Goal: Task Accomplishment & Management: Complete application form

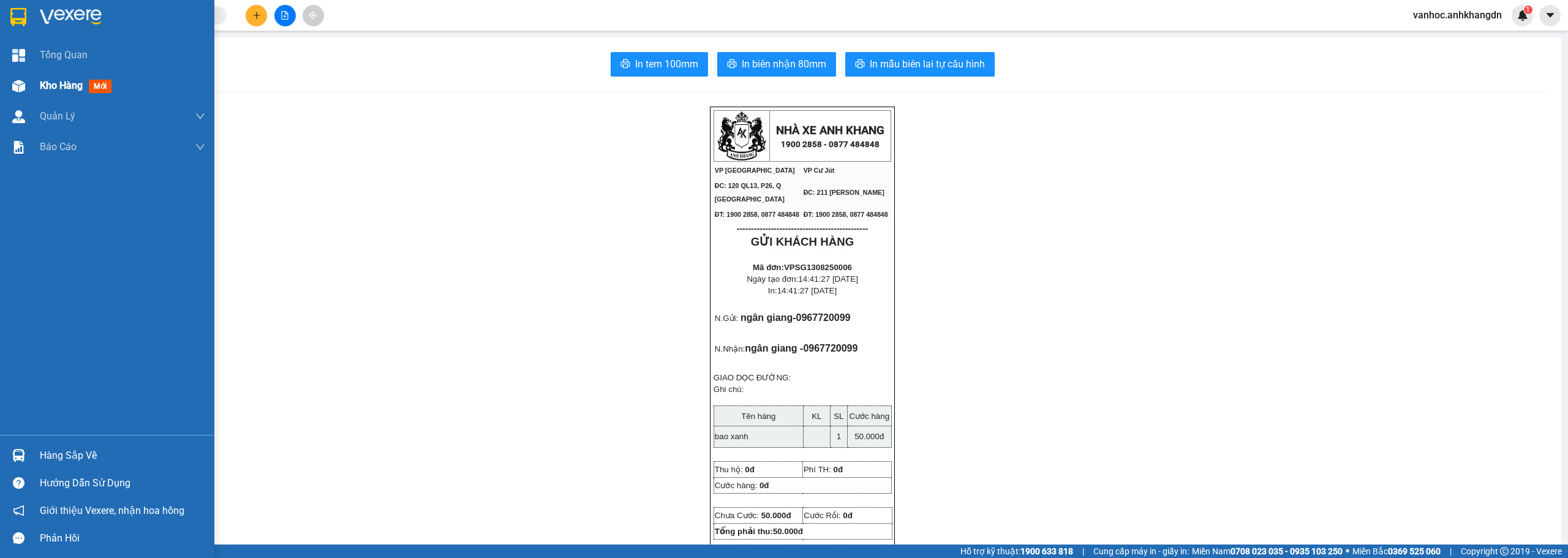
click at [66, 86] on span "Kho hàng" at bounding box center [62, 85] width 43 height 12
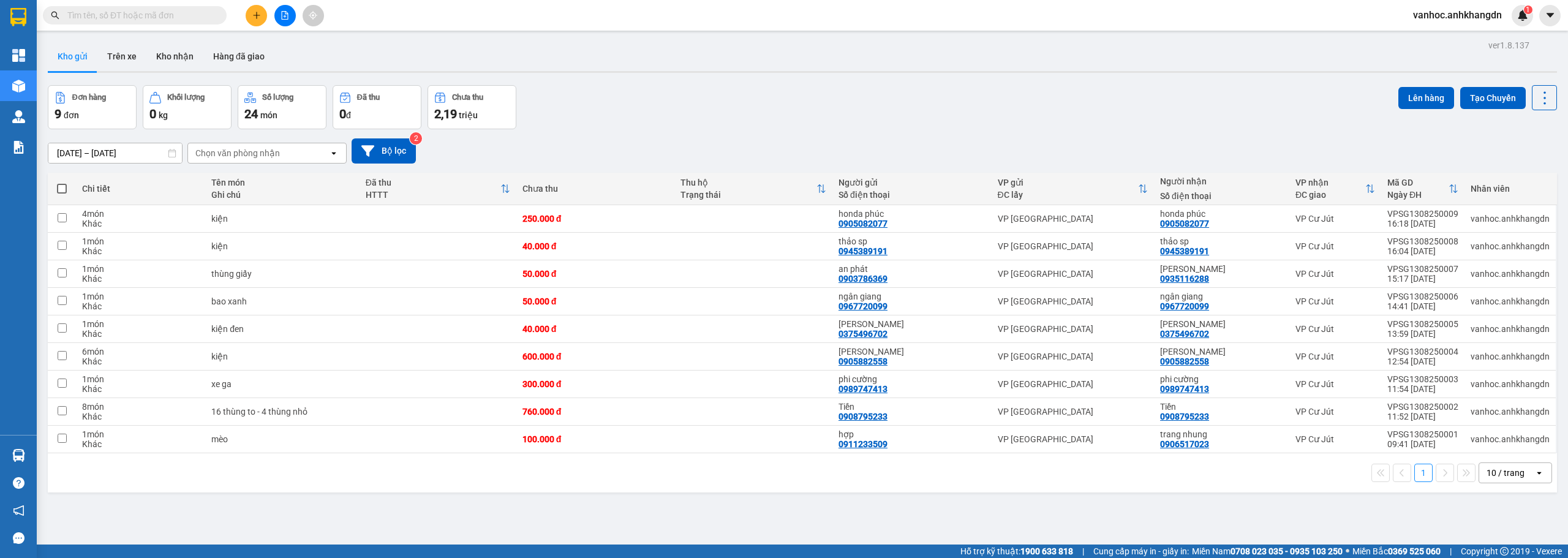
click at [248, 17] on button at bounding box center [256, 16] width 22 height 22
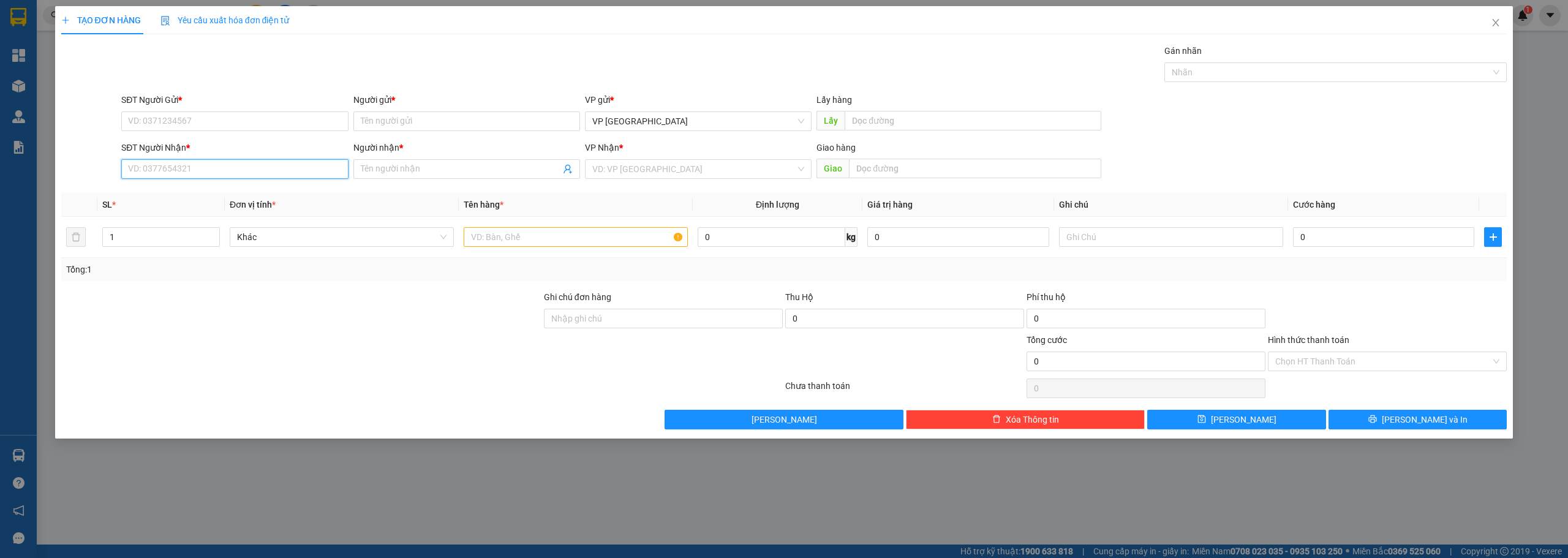
click at [188, 162] on input "SĐT Người Nhận *" at bounding box center [235, 169] width 227 height 19
type input "0932628846"
click at [201, 191] on div "0932628846 - LONG" at bounding box center [234, 194] width 212 height 13
type input "LONG"
type input "30.000"
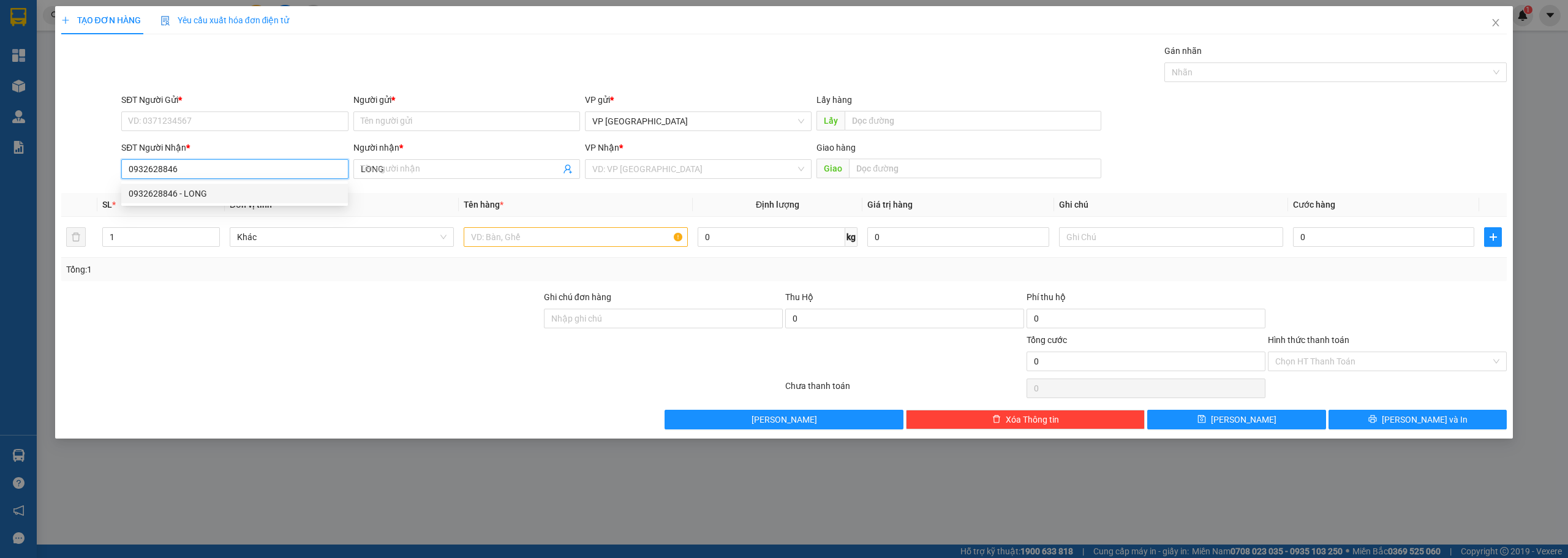
type input "30.000"
type input "0932628846"
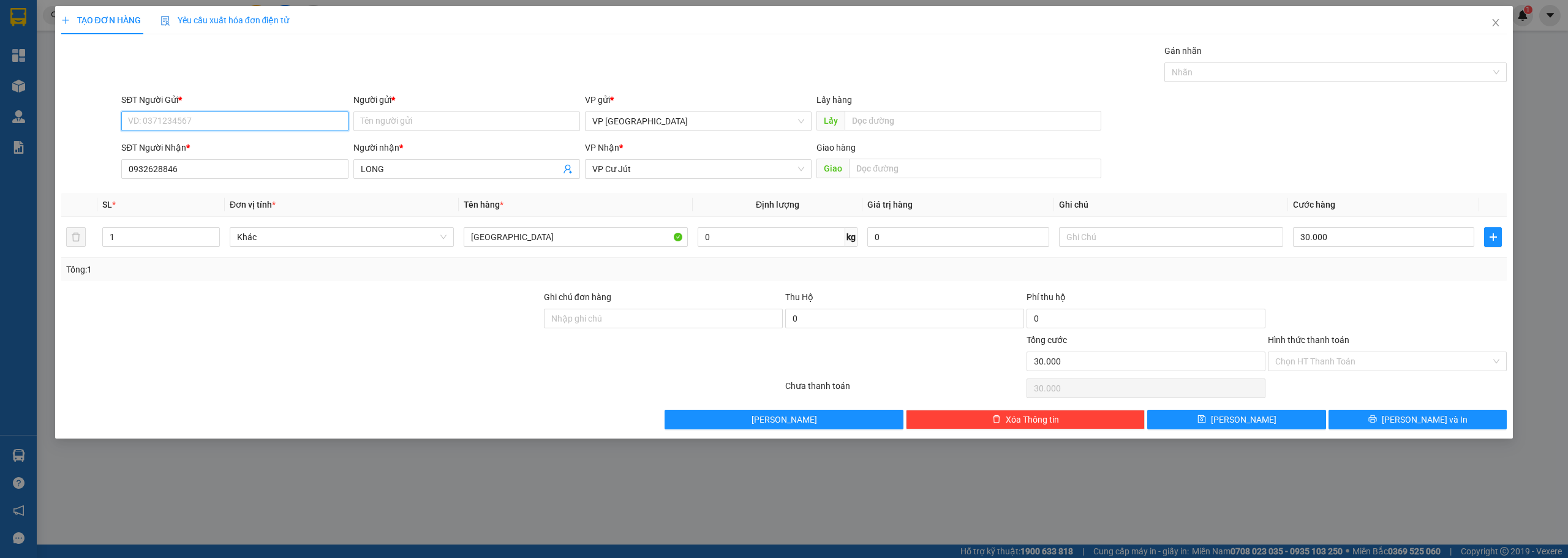
click at [225, 125] on input "SĐT Người Gửi *" at bounding box center [235, 121] width 227 height 19
type input "0938417179"
click at [417, 120] on input "Người gửi *" at bounding box center [467, 121] width 227 height 19
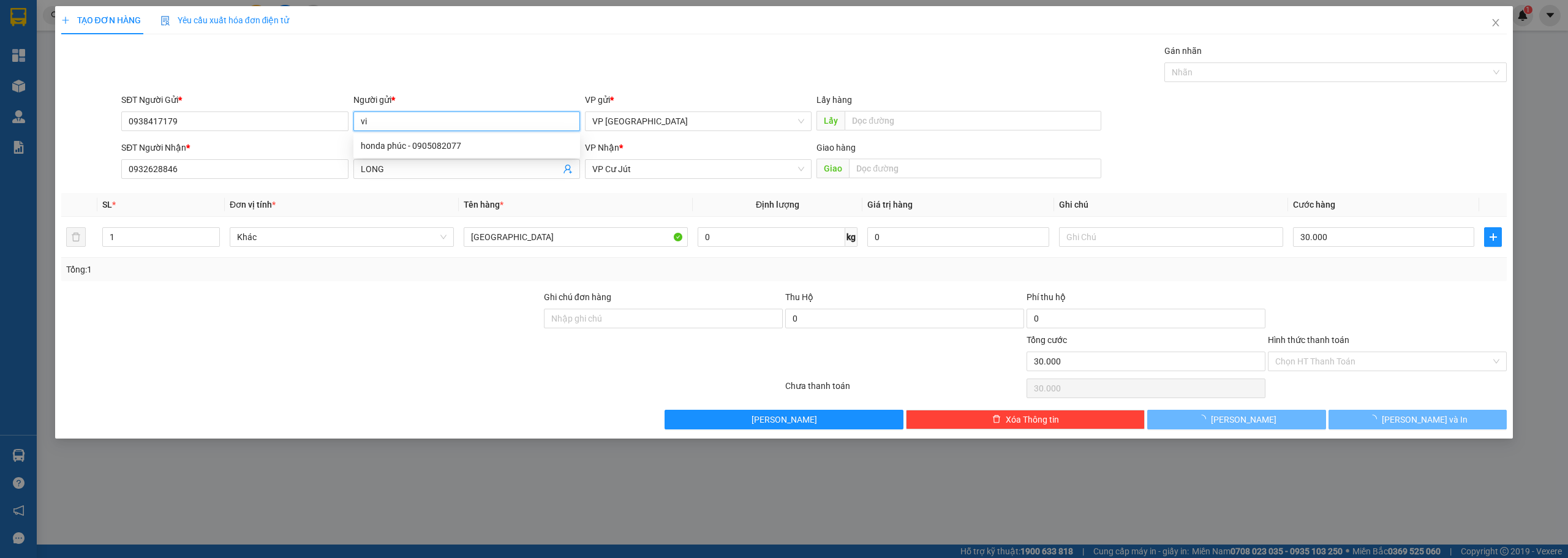
paste input "ê"
paste input "ệ"
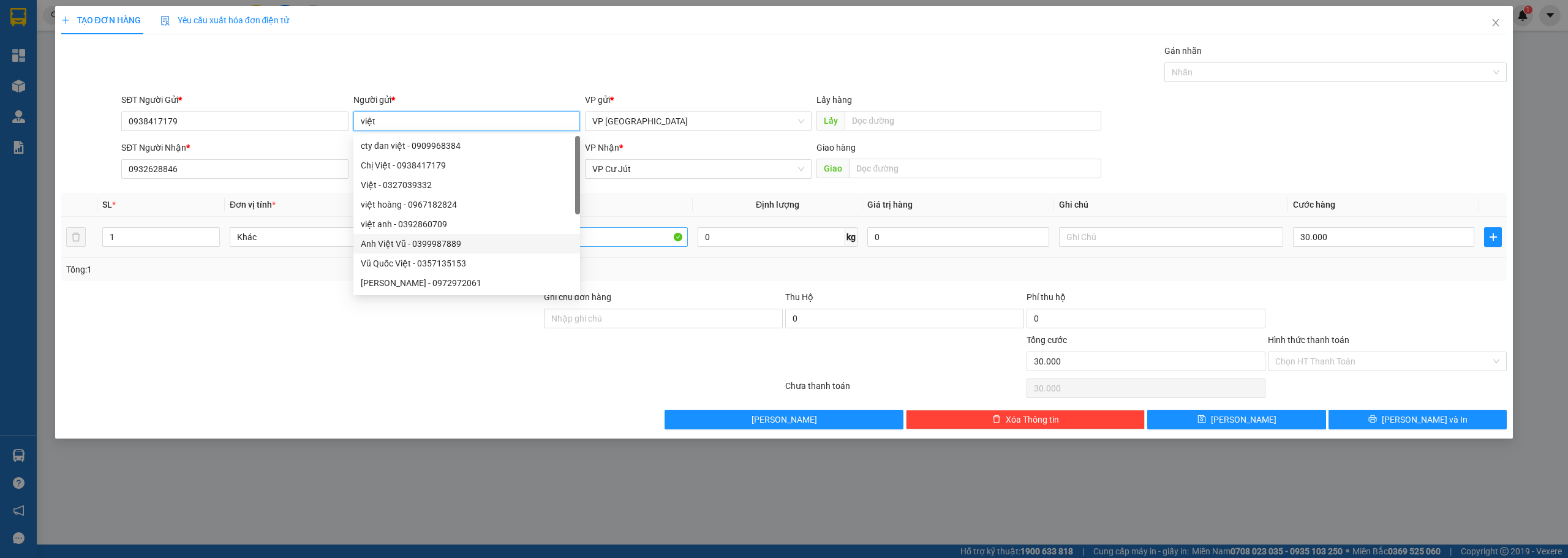
type input "việt"
click at [633, 240] on input "[GEOGRAPHIC_DATA]" at bounding box center [576, 237] width 224 height 19
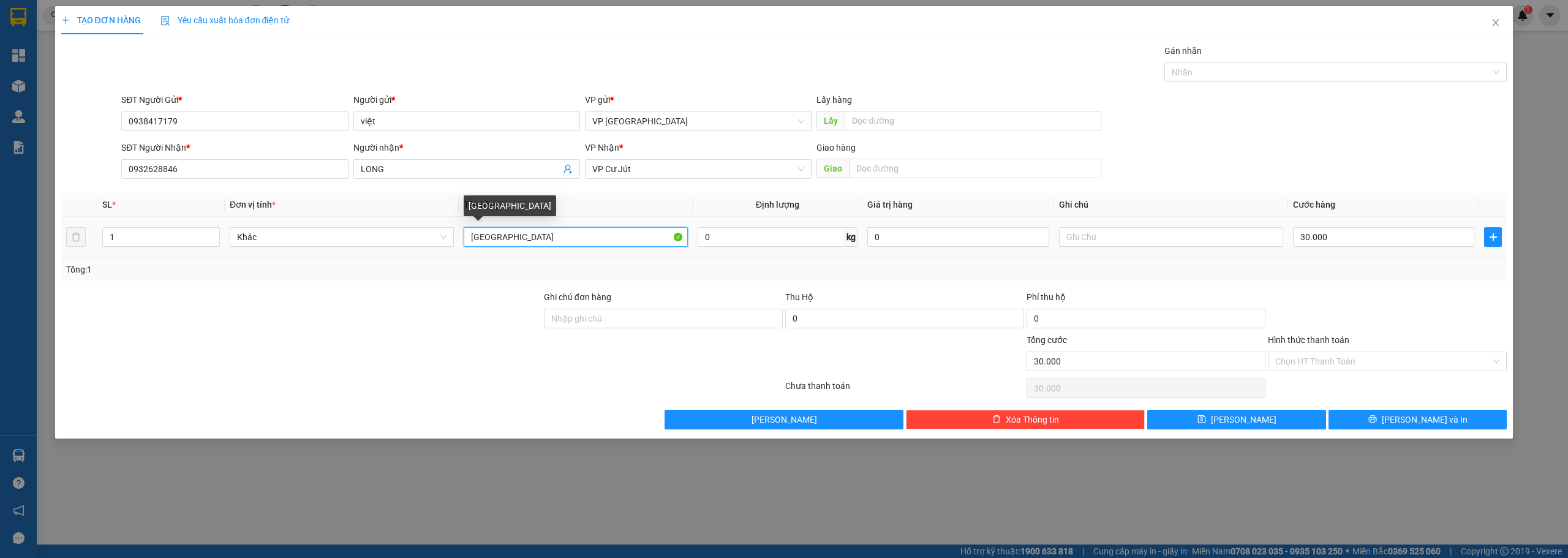
type input "T"
paste input "â"
paste input "đ"
paste input "à"
type input "cây đàn"
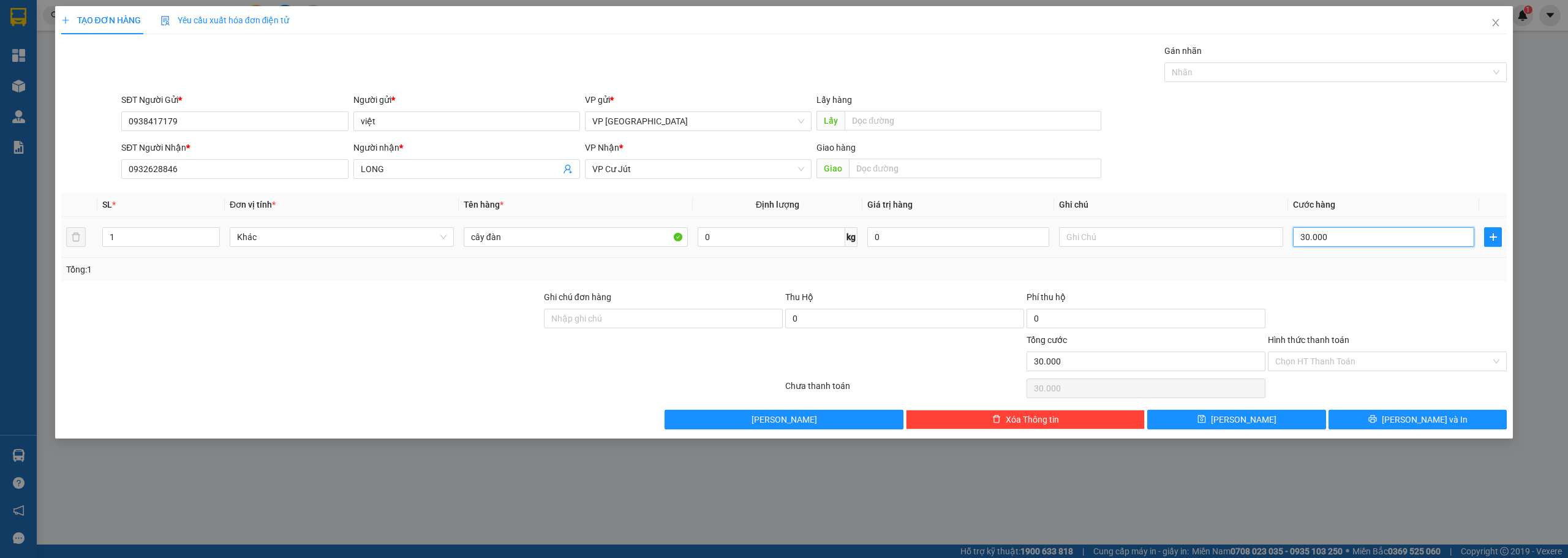
click at [1363, 240] on input "30.000" at bounding box center [1383, 237] width 181 height 19
type input "5"
type input "50"
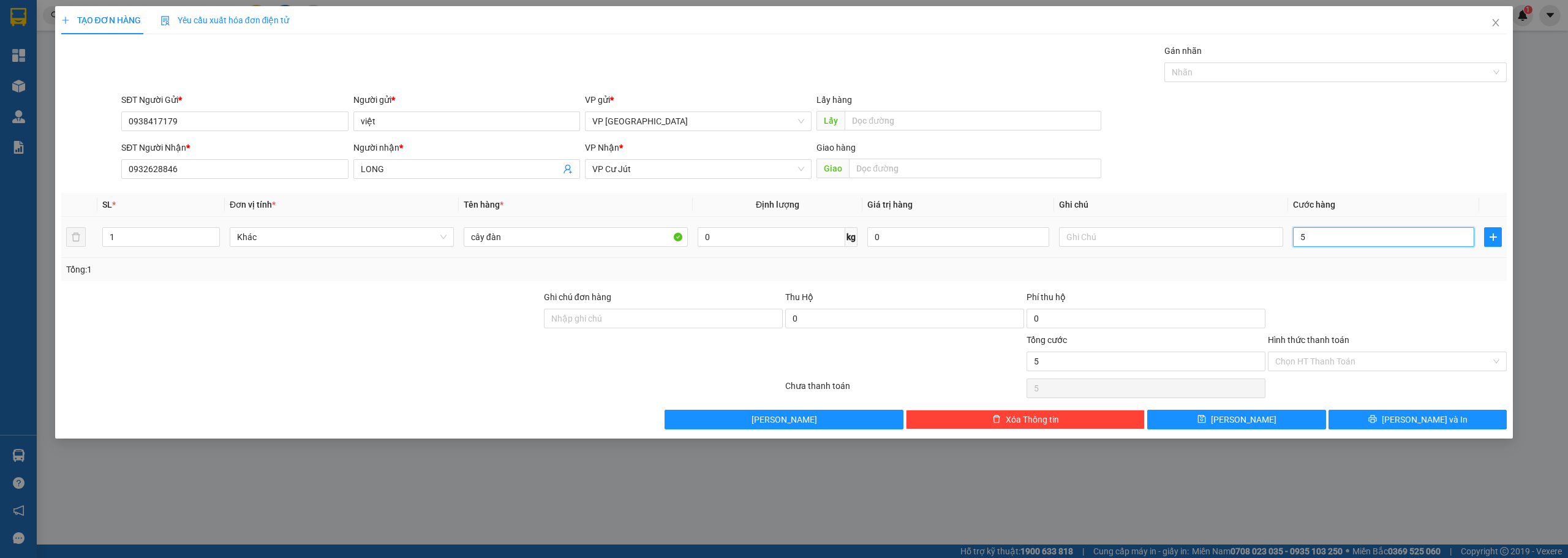
type input "50"
type input "500"
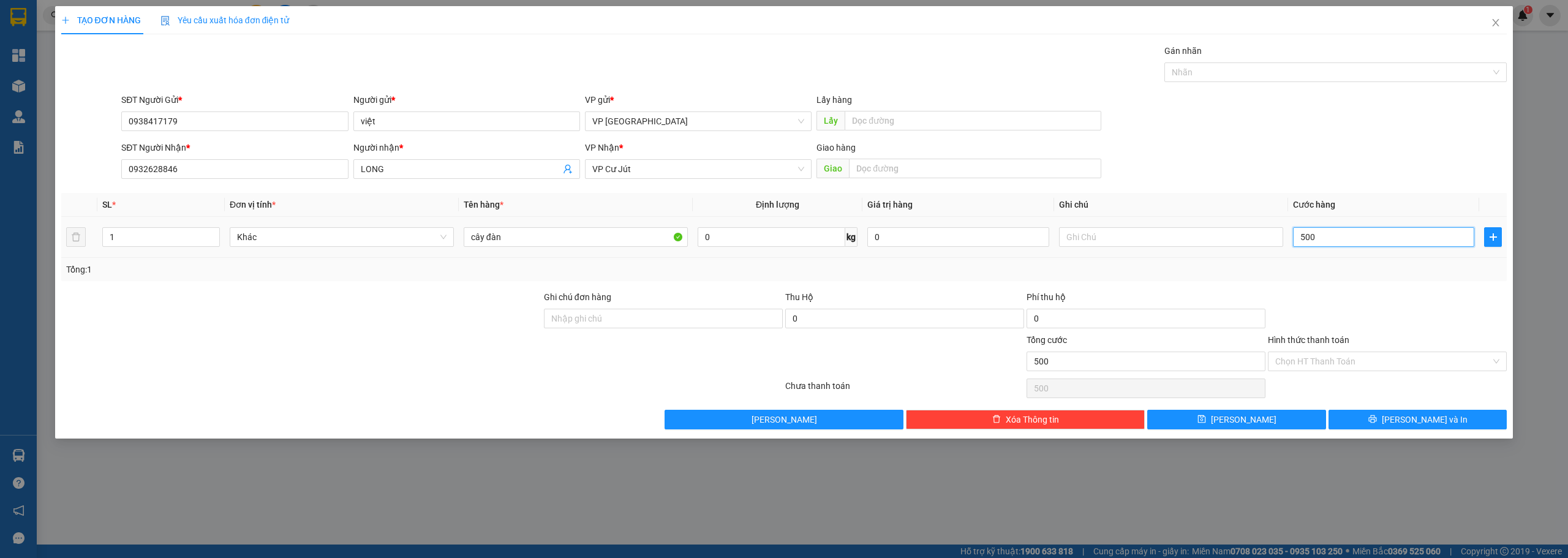
type input "5.000"
type input "50.000"
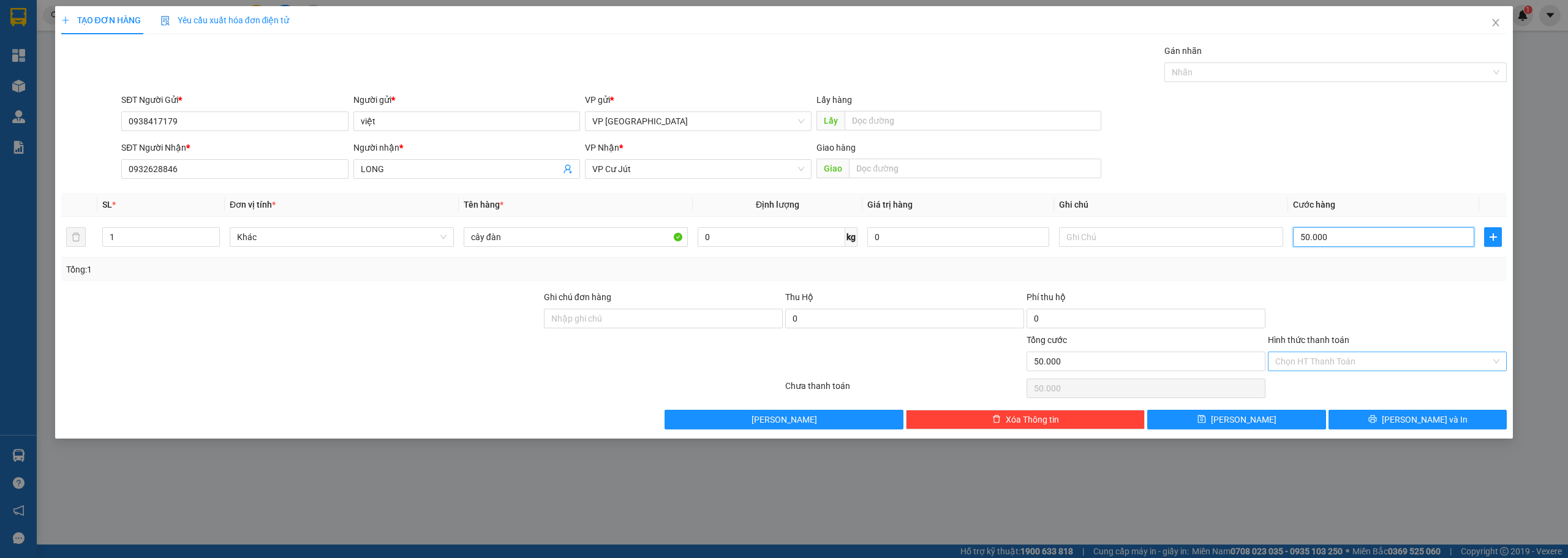
type input "50.000"
click at [1335, 363] on input "Hình thức thanh toán" at bounding box center [1383, 361] width 216 height 19
click at [1315, 385] on div "Tại văn phòng" at bounding box center [1387, 386] width 224 height 13
type input "0"
click at [1377, 418] on icon "printer" at bounding box center [1373, 419] width 9 height 9
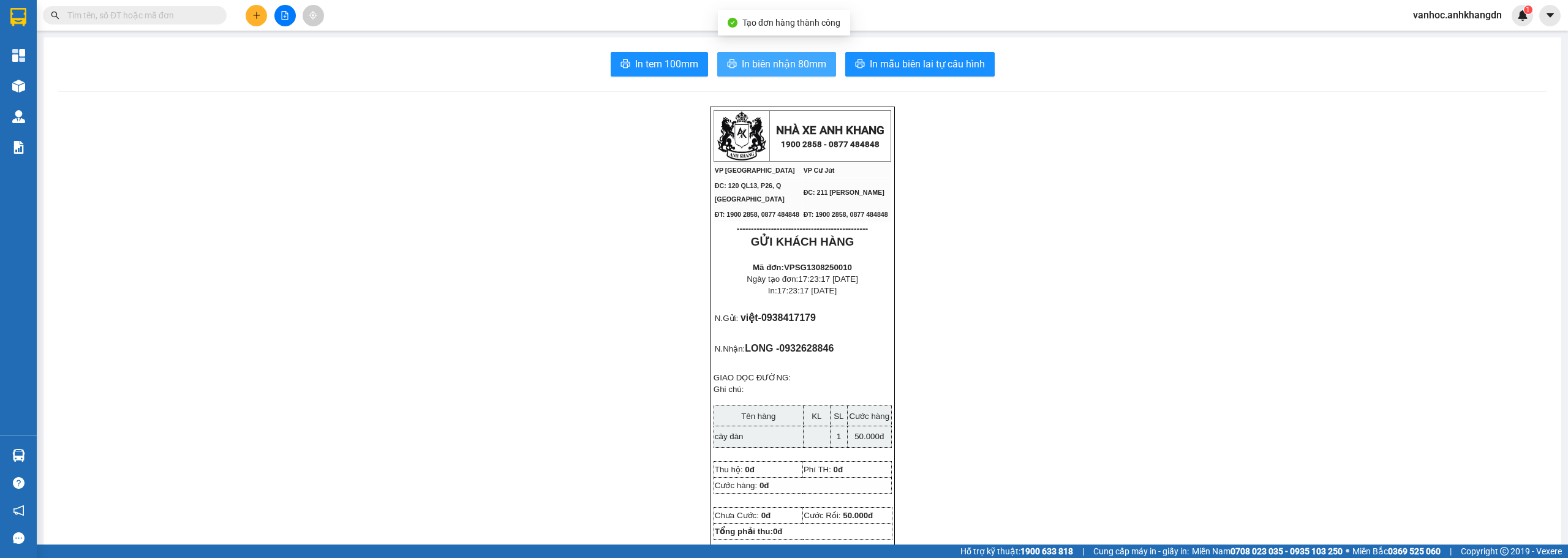
click at [796, 72] on span "In biên nhận 80mm" at bounding box center [784, 64] width 85 height 16
